Goal: Task Accomplishment & Management: Manage account settings

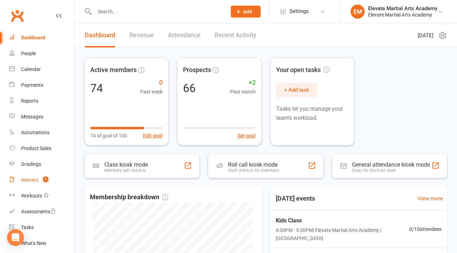
click at [31, 179] on div "Waivers" at bounding box center [29, 180] width 17 height 6
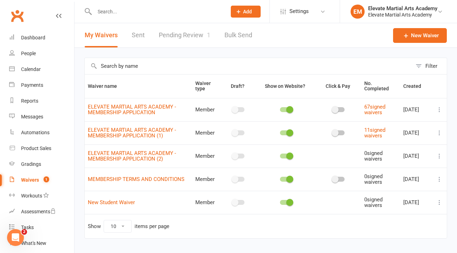
click at [190, 35] on link "Pending Review 1" at bounding box center [185, 35] width 52 height 24
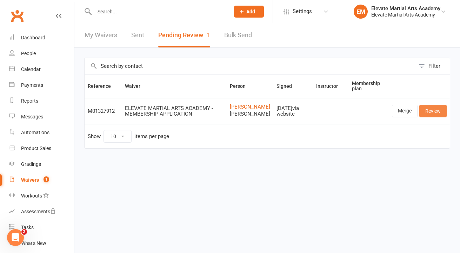
click at [436, 117] on link "Review" at bounding box center [433, 111] width 27 height 13
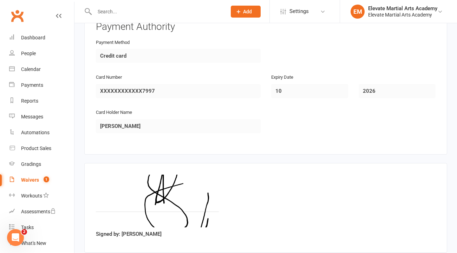
scroll to position [1186, 0]
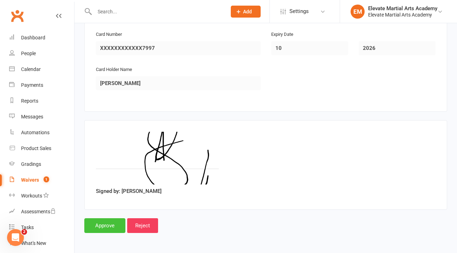
click at [95, 227] on input "Approve" at bounding box center [104, 225] width 41 height 15
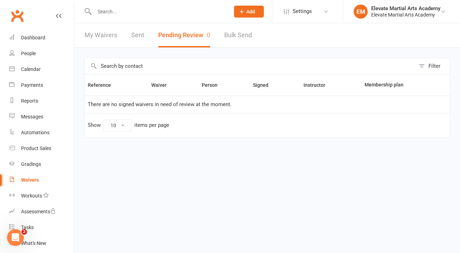
click at [107, 8] on input "text" at bounding box center [158, 12] width 133 height 10
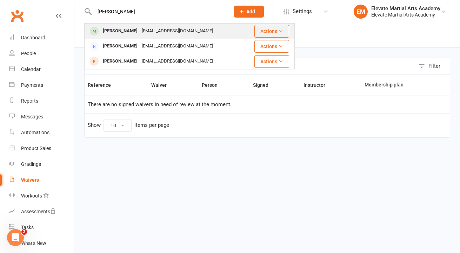
type input "harr"
click at [112, 27] on div "[PERSON_NAME]" at bounding box center [120, 31] width 39 height 10
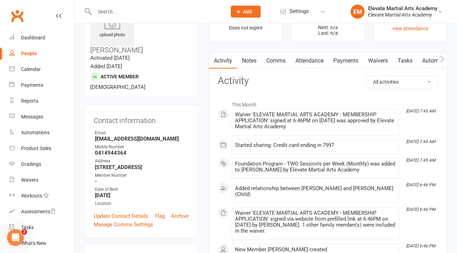
scroll to position [63, 0]
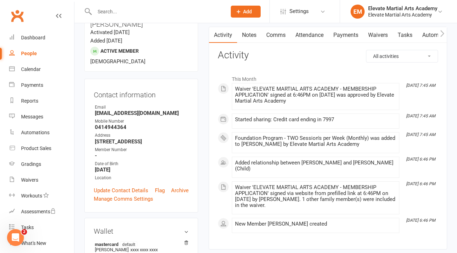
click at [347, 33] on link "Payments" at bounding box center [345, 35] width 35 height 16
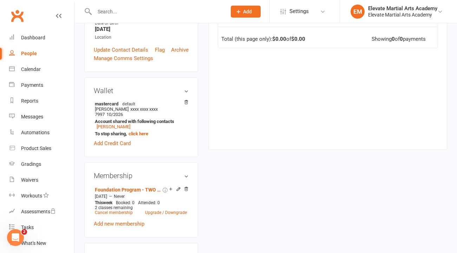
scroll to position [242, 0]
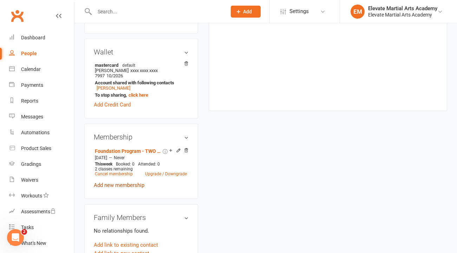
click at [124, 182] on link "Add new membership" at bounding box center [119, 185] width 51 height 6
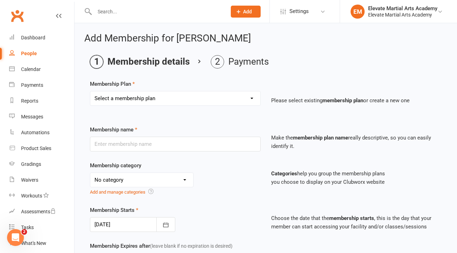
click at [198, 99] on select "Select a membership plan Create new Membership Plan Foundation Program - ONE se…" at bounding box center [175, 98] width 170 height 14
select select "9"
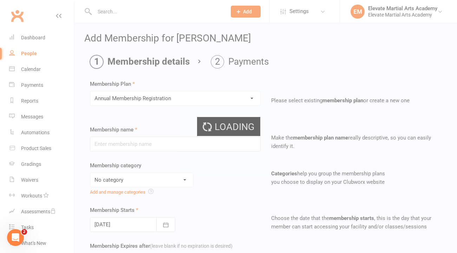
type input "Annual Membership Registration"
select select "2"
type input "1"
type input "0"
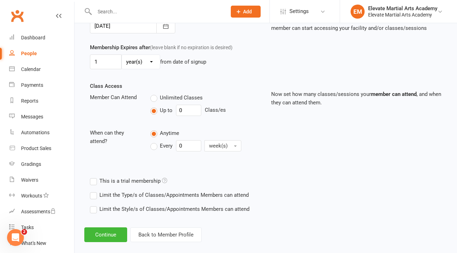
scroll to position [208, 0]
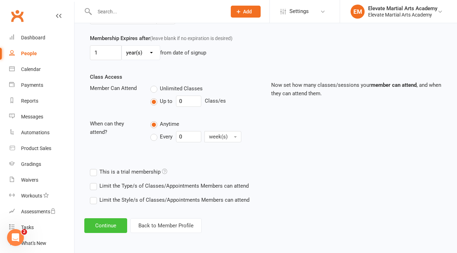
click at [102, 230] on button "Continue" at bounding box center [105, 225] width 43 height 15
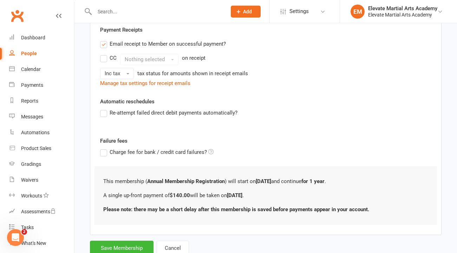
scroll to position [158, 0]
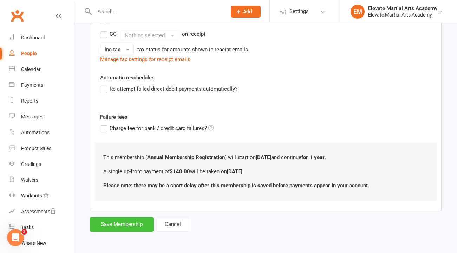
click at [122, 224] on button "Save Membership" at bounding box center [122, 224] width 64 height 15
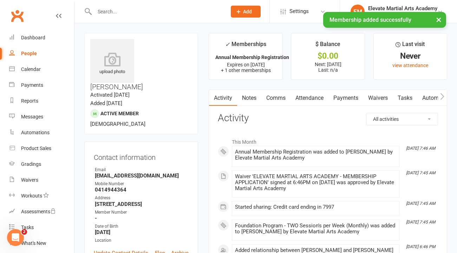
click at [337, 99] on link "Payments" at bounding box center [345, 98] width 35 height 16
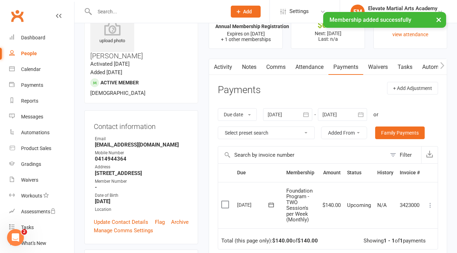
scroll to position [41, 0]
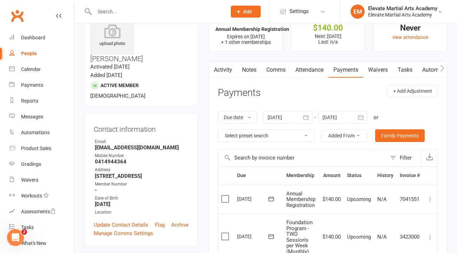
scroll to position [23, 0]
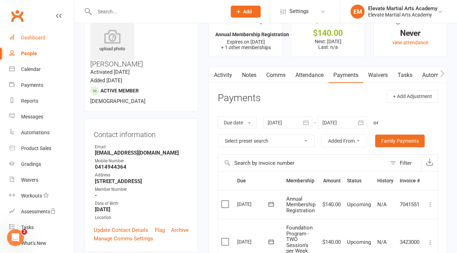
click at [35, 38] on div "Dashboard" at bounding box center [33, 38] width 24 height 6
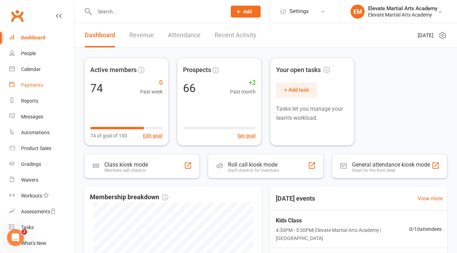
click at [38, 86] on div "Payments" at bounding box center [32, 85] width 22 height 6
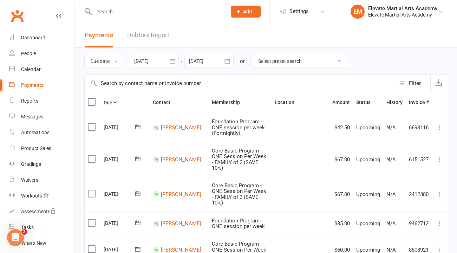
click at [172, 63] on icon "button" at bounding box center [172, 61] width 7 height 7
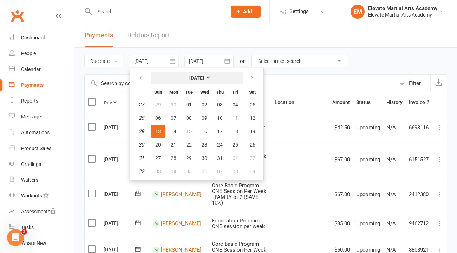
click at [204, 80] on strong "[DATE]" at bounding box center [196, 78] width 15 height 6
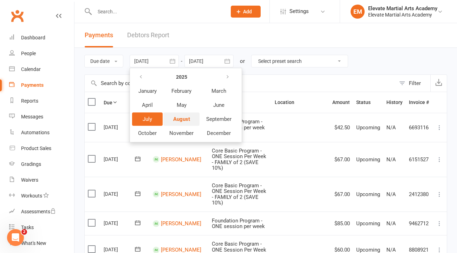
click at [186, 117] on span "August" at bounding box center [181, 119] width 17 height 6
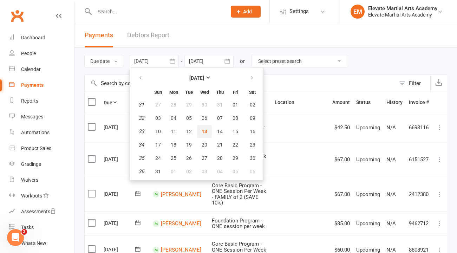
click at [207, 131] on span "13" at bounding box center [205, 132] width 6 height 6
type input "[DATE]"
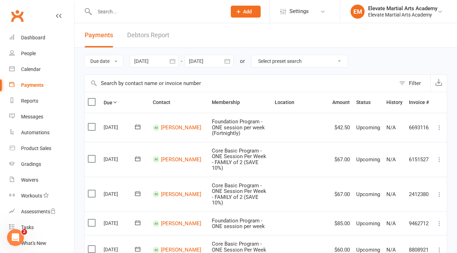
click at [229, 60] on icon "button" at bounding box center [227, 61] width 7 height 7
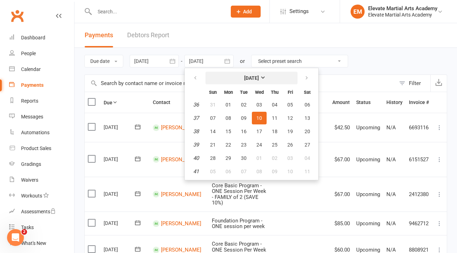
click at [259, 77] on strong "[DATE]" at bounding box center [251, 78] width 15 height 6
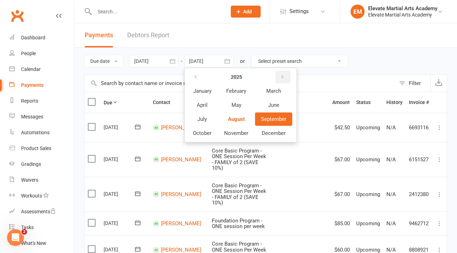
click at [284, 77] on icon "button" at bounding box center [282, 77] width 5 height 6
click at [230, 120] on span "August" at bounding box center [236, 119] width 17 height 6
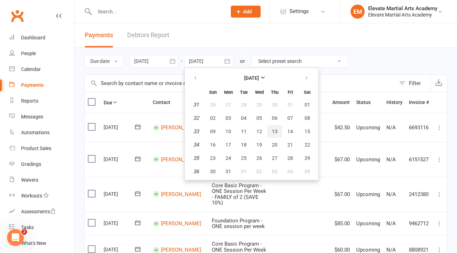
click at [277, 133] on span "13" at bounding box center [275, 132] width 6 height 6
type input "13 Aug 2026"
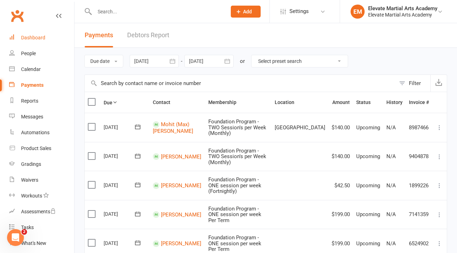
click at [36, 38] on div "Dashboard" at bounding box center [33, 38] width 24 height 6
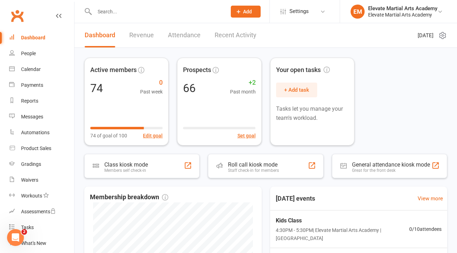
click at [143, 37] on link "Revenue" at bounding box center [141, 35] width 25 height 24
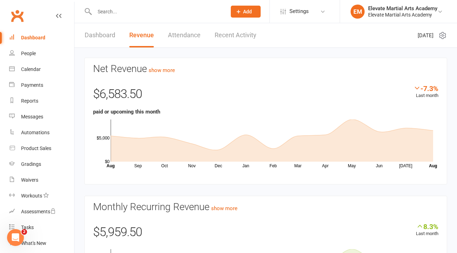
click at [109, 33] on link "Dashboard" at bounding box center [100, 35] width 31 height 24
